Goal: Browse casually

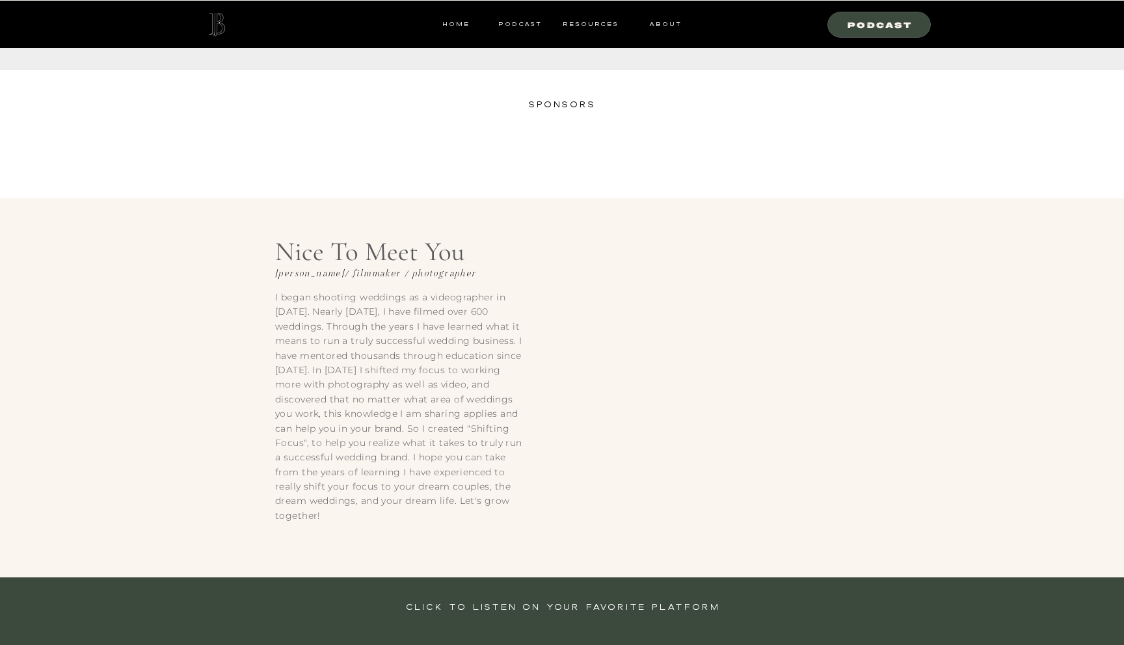
scroll to position [1814, 0]
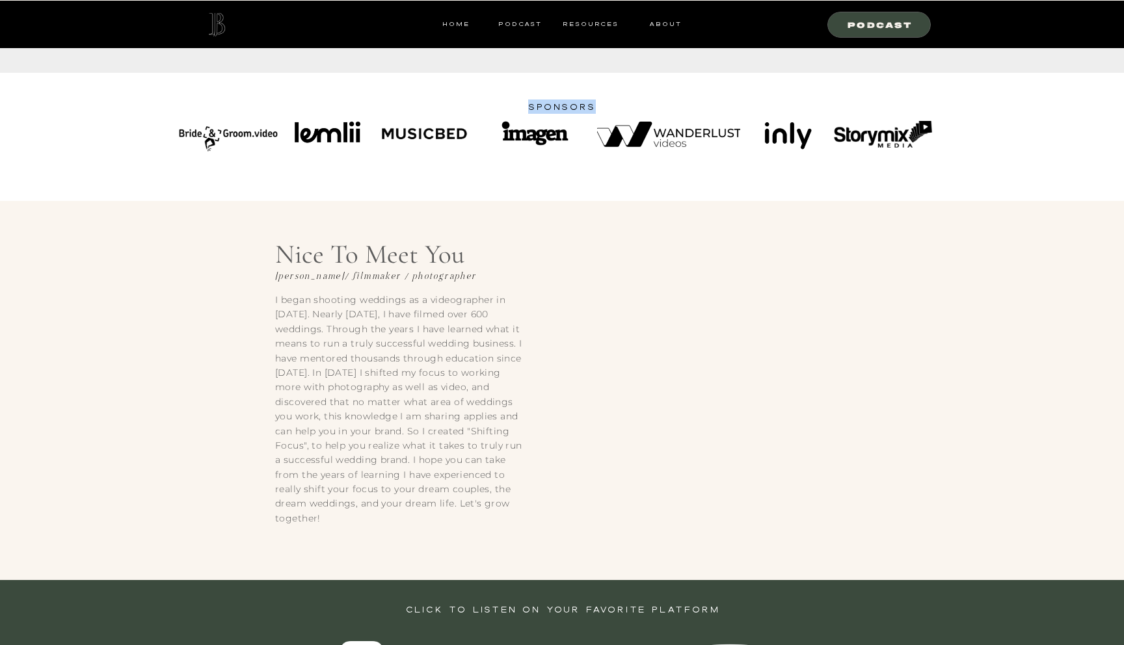
drag, startPoint x: 531, startPoint y: 105, endPoint x: 597, endPoint y: 105, distance: 66.3
click at [597, 105] on h1 "sponsors" at bounding box center [562, 112] width 137 height 27
drag, startPoint x: 583, startPoint y: 105, endPoint x: 523, endPoint y: 105, distance: 59.8
click at [523, 105] on h1 "sponsors" at bounding box center [562, 112] width 137 height 27
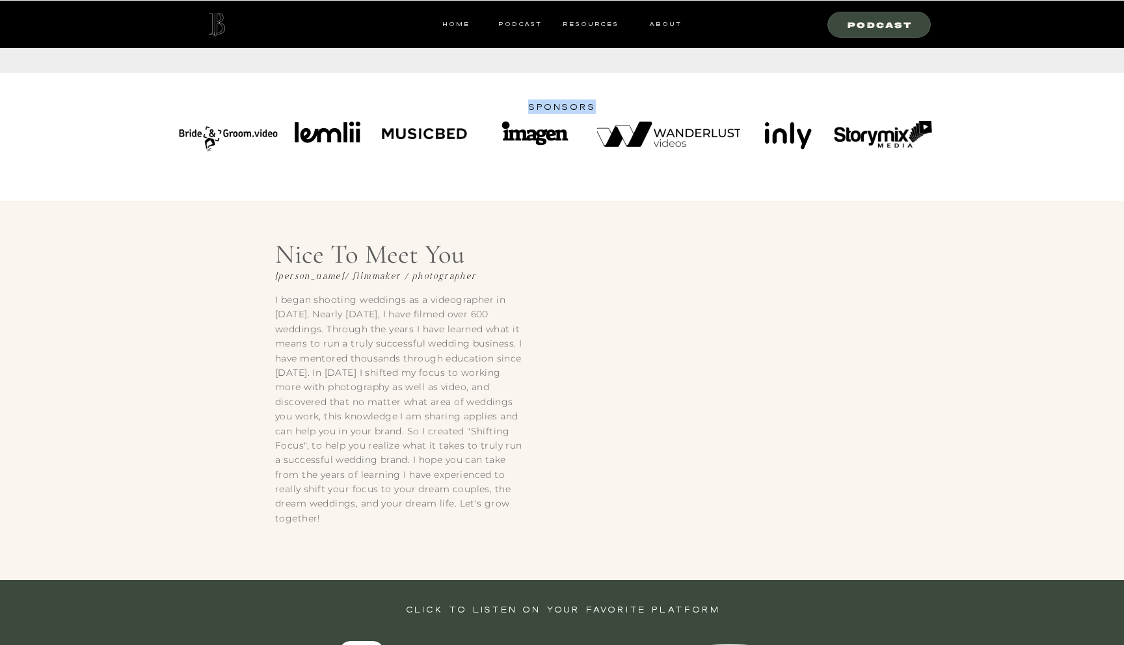
click at [523, 105] on h1 "sponsors" at bounding box center [562, 112] width 137 height 27
drag, startPoint x: 523, startPoint y: 105, endPoint x: 621, endPoint y: 105, distance: 98.2
click at [621, 105] on h1 "sponsors" at bounding box center [562, 112] width 137 height 27
drag, startPoint x: 383, startPoint y: 529, endPoint x: 232, endPoint y: 256, distance: 312.9
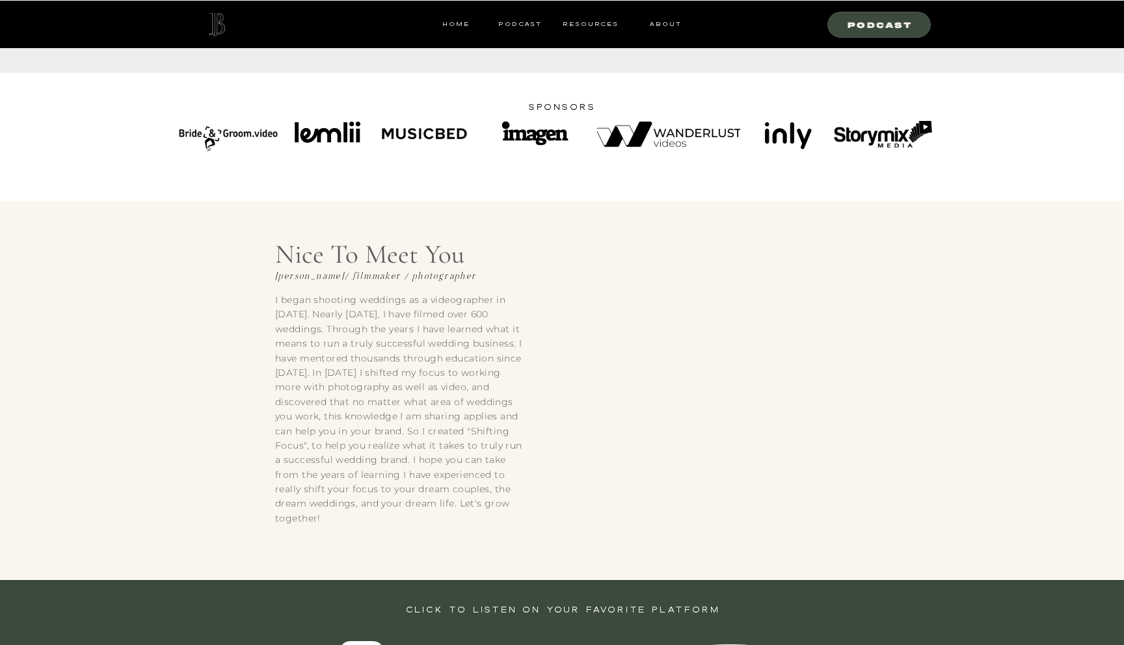
drag, startPoint x: 278, startPoint y: 255, endPoint x: 354, endPoint y: 496, distance: 253.0
click at [354, 496] on div "I began shooting weddings as a videographer in [DATE]. Nearly [DATE], I have fi…" at bounding box center [562, 390] width 780 height 379
click at [354, 496] on p "I began shooting weddings as a videographer in [DATE]. Nearly [DATE], I have fi…" at bounding box center [398, 409] width 247 height 233
